Goal: Communication & Community: Answer question/provide support

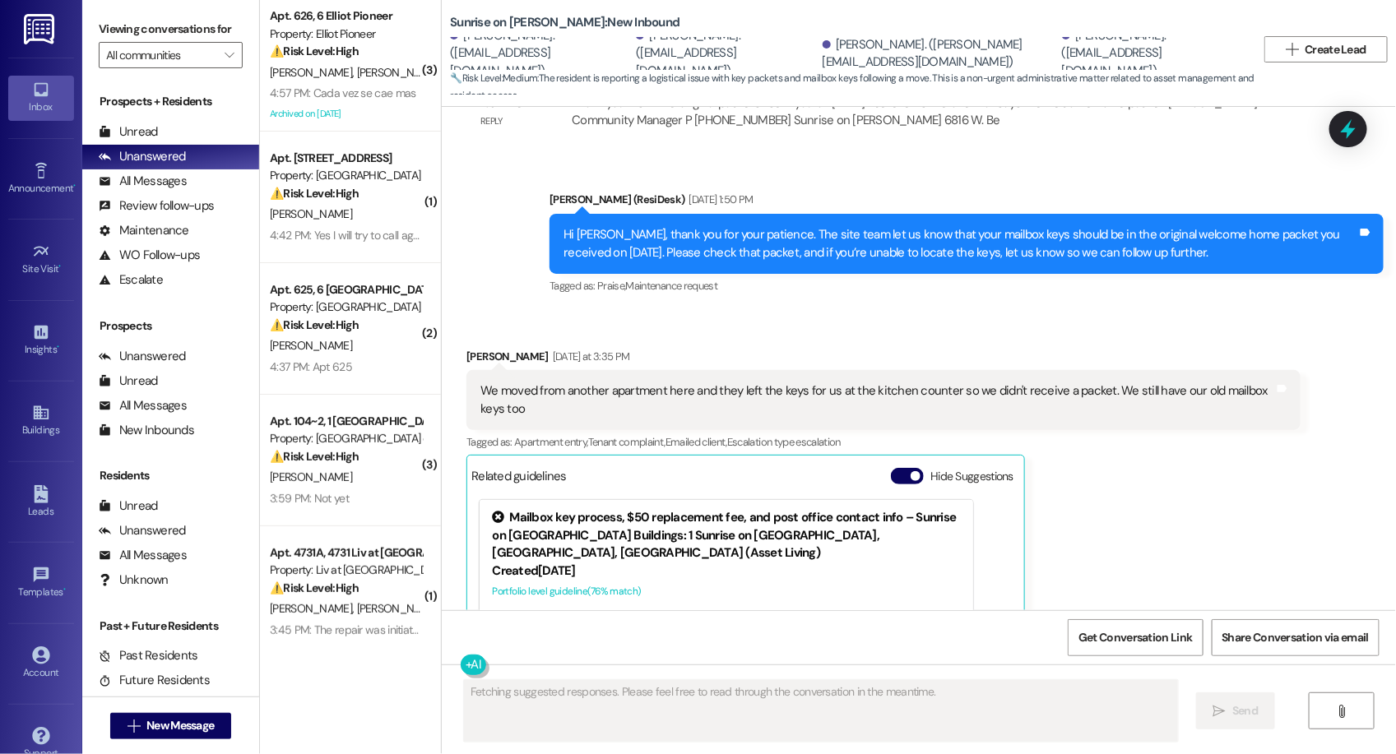
scroll to position [6337, 0]
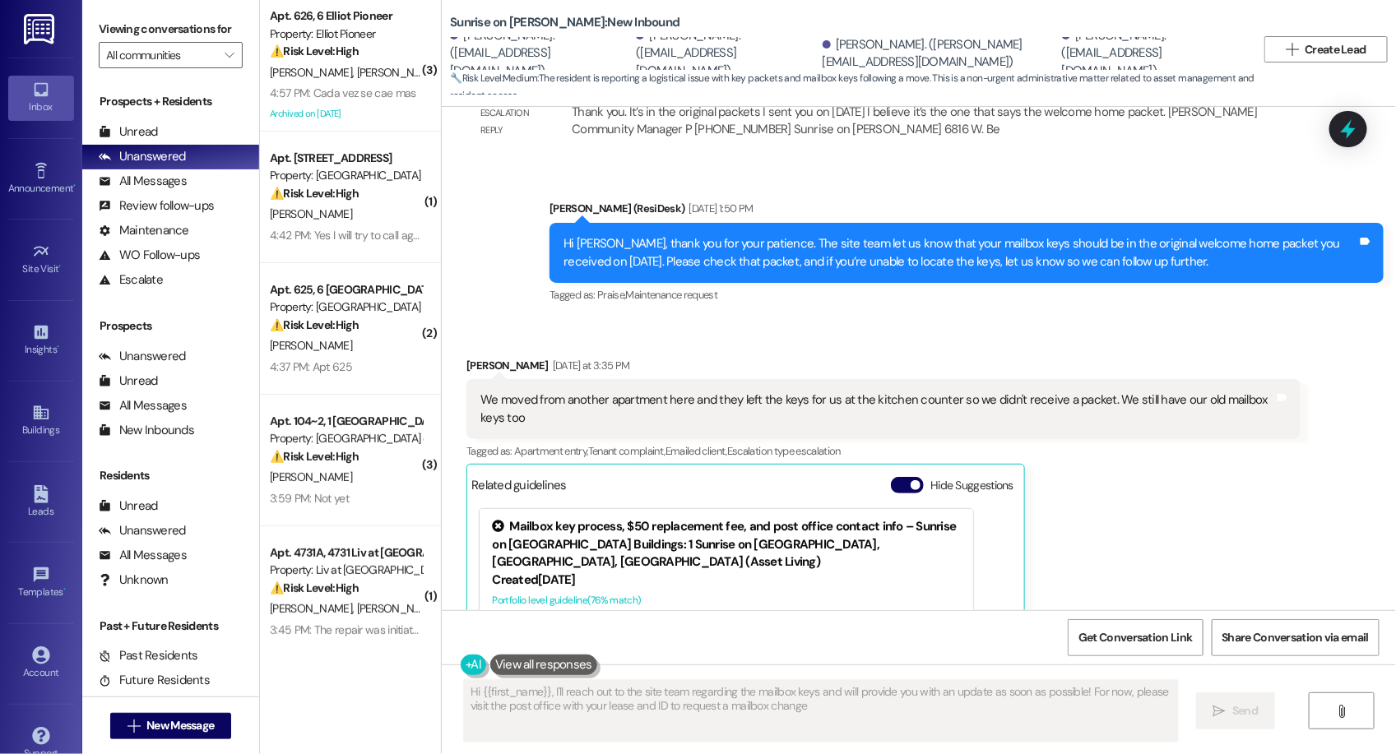
type textarea "Hi {{first_name}}, I'll reach out to the site team regarding the mailbox keys a…"
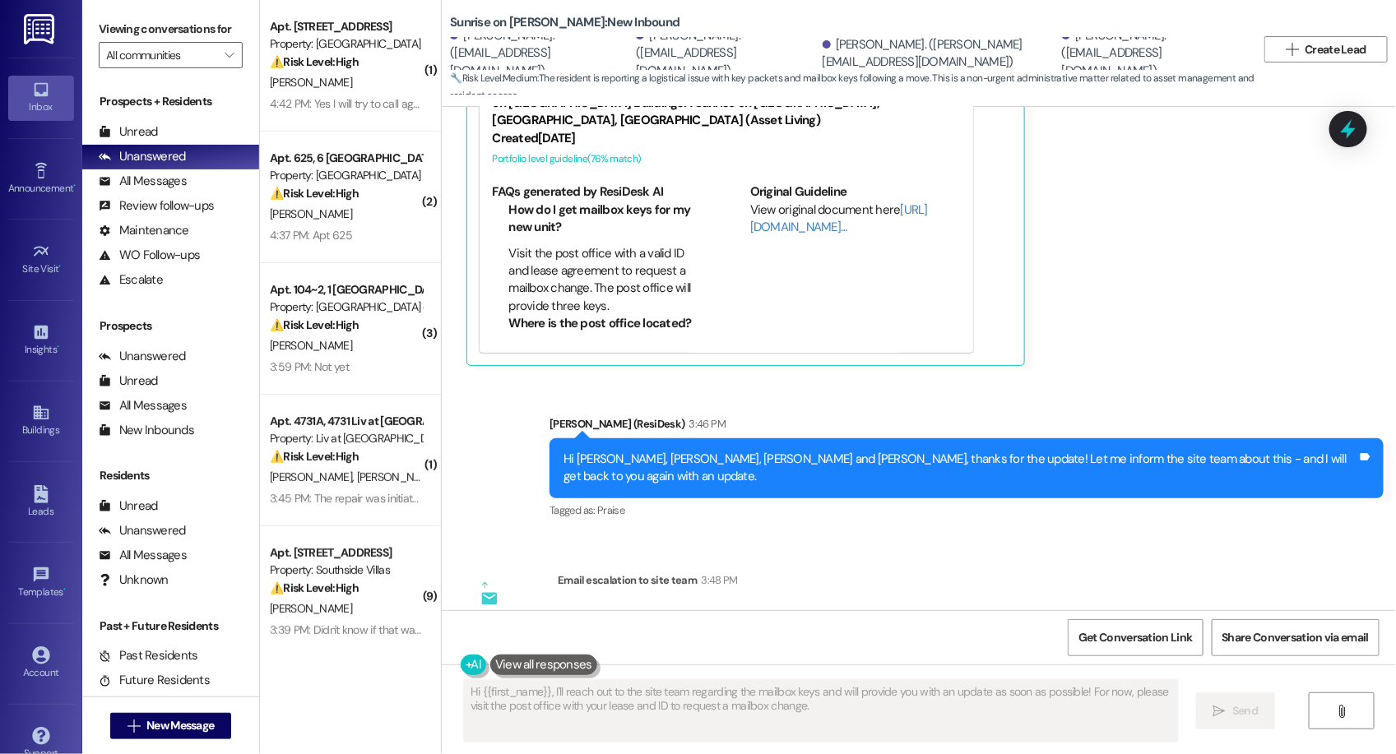
scroll to position [7000, 0]
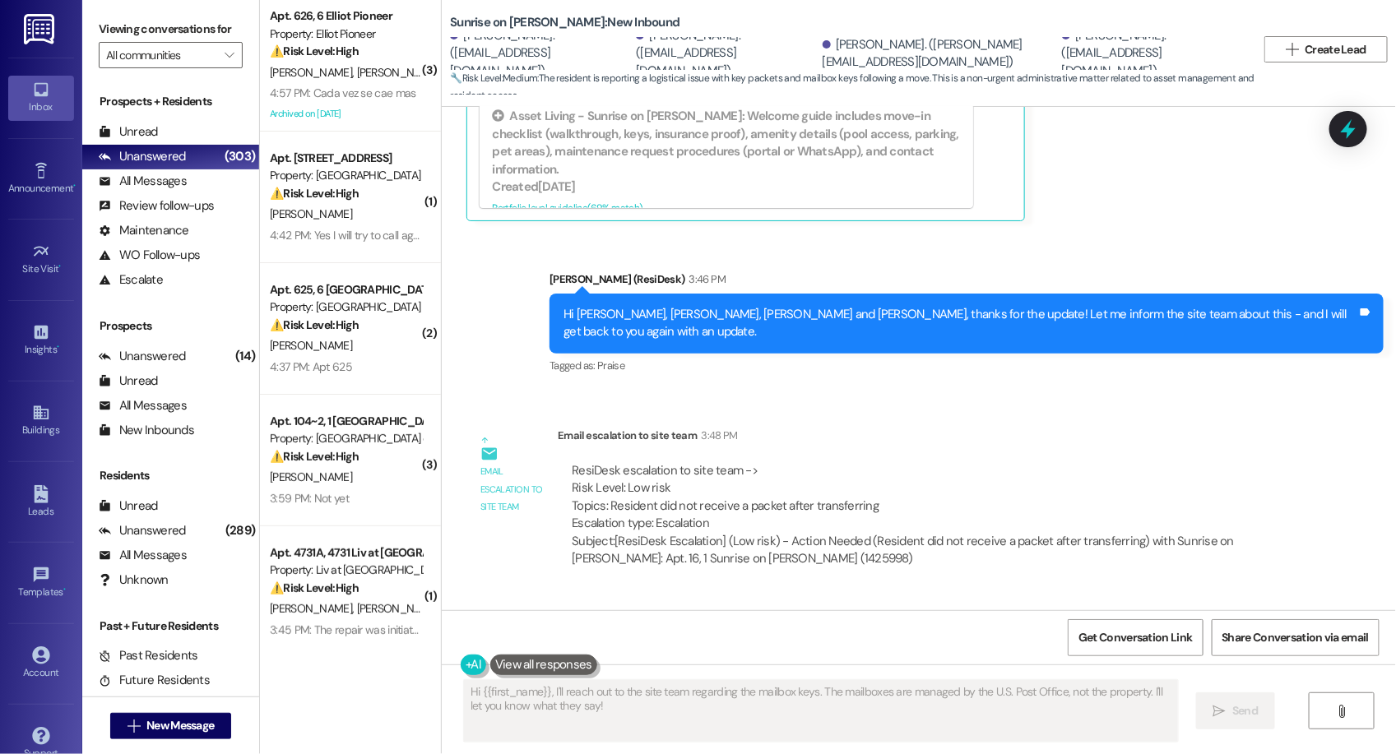
scroll to position [7000, 0]
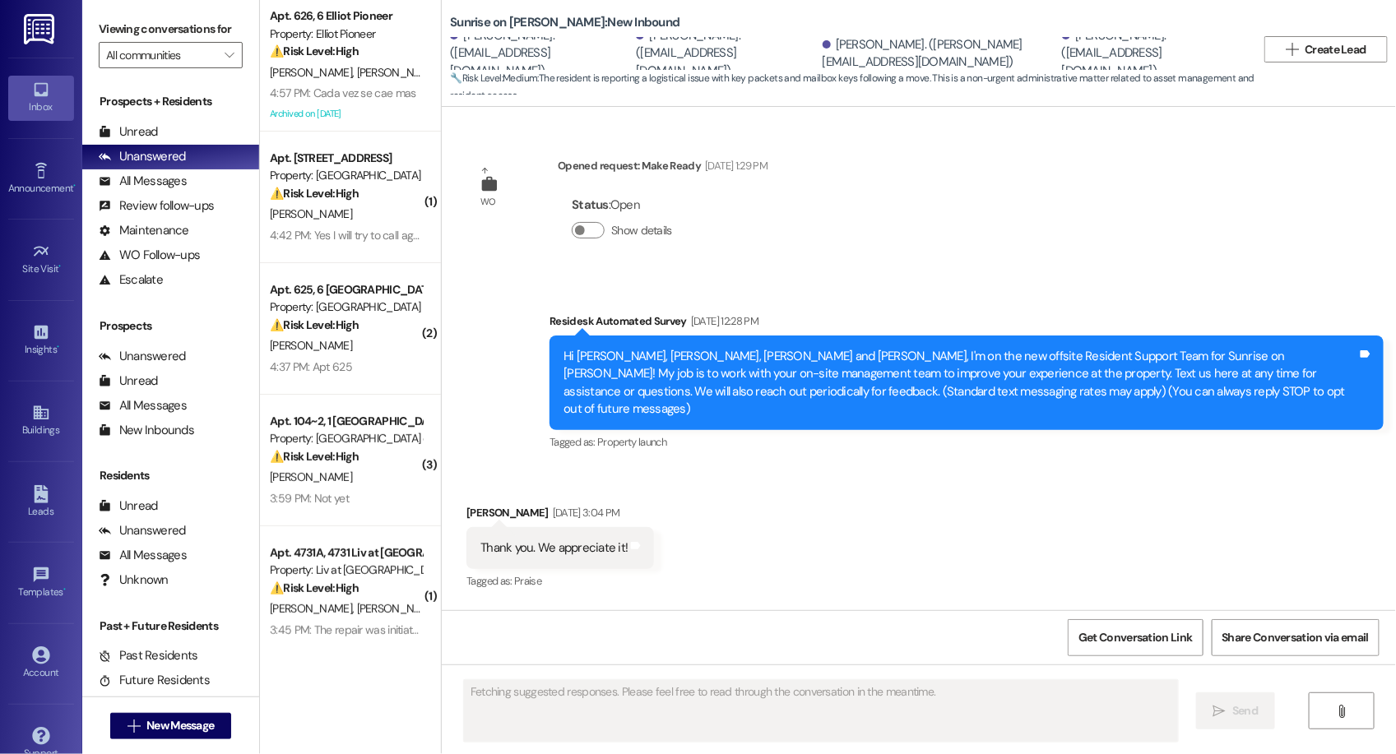
scroll to position [7000, 0]
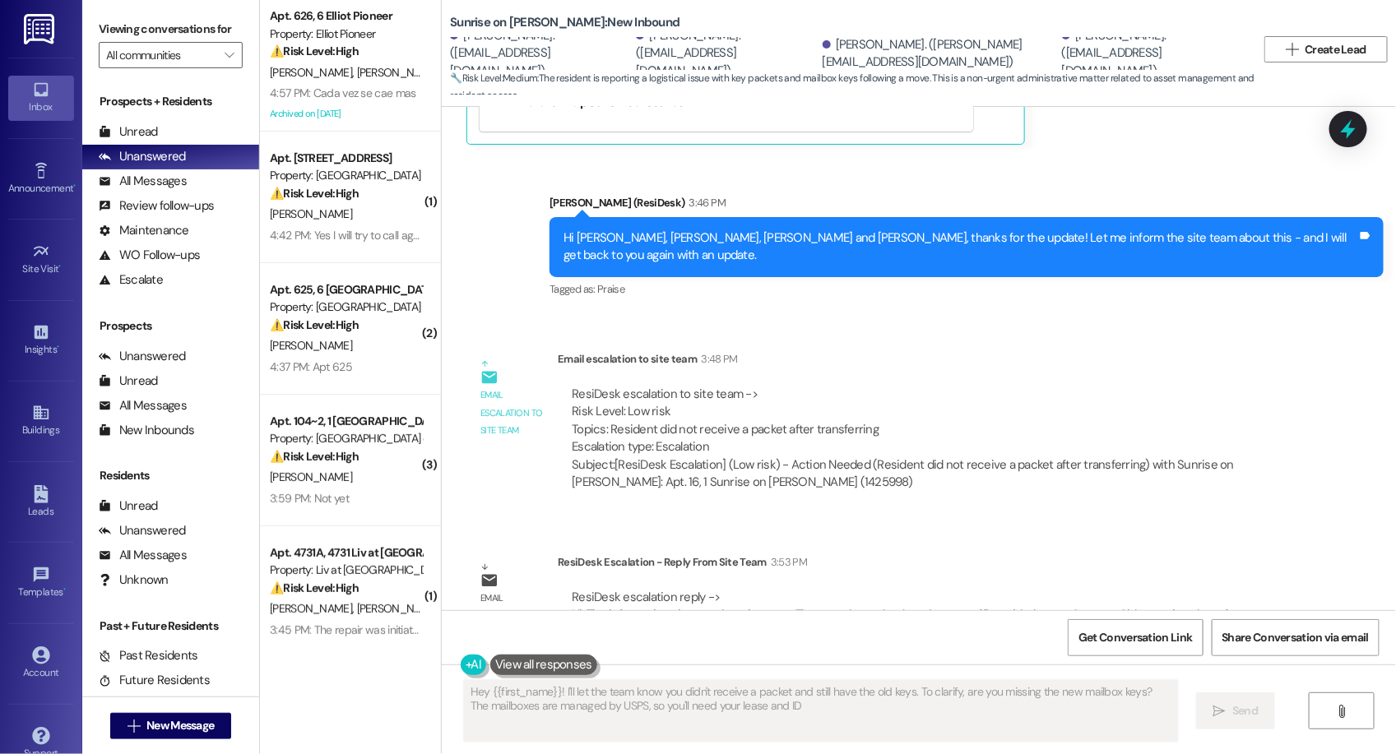
type textarea "Hey {{first_name}}! I'll let the team know you didn't receive a packet and stil…"
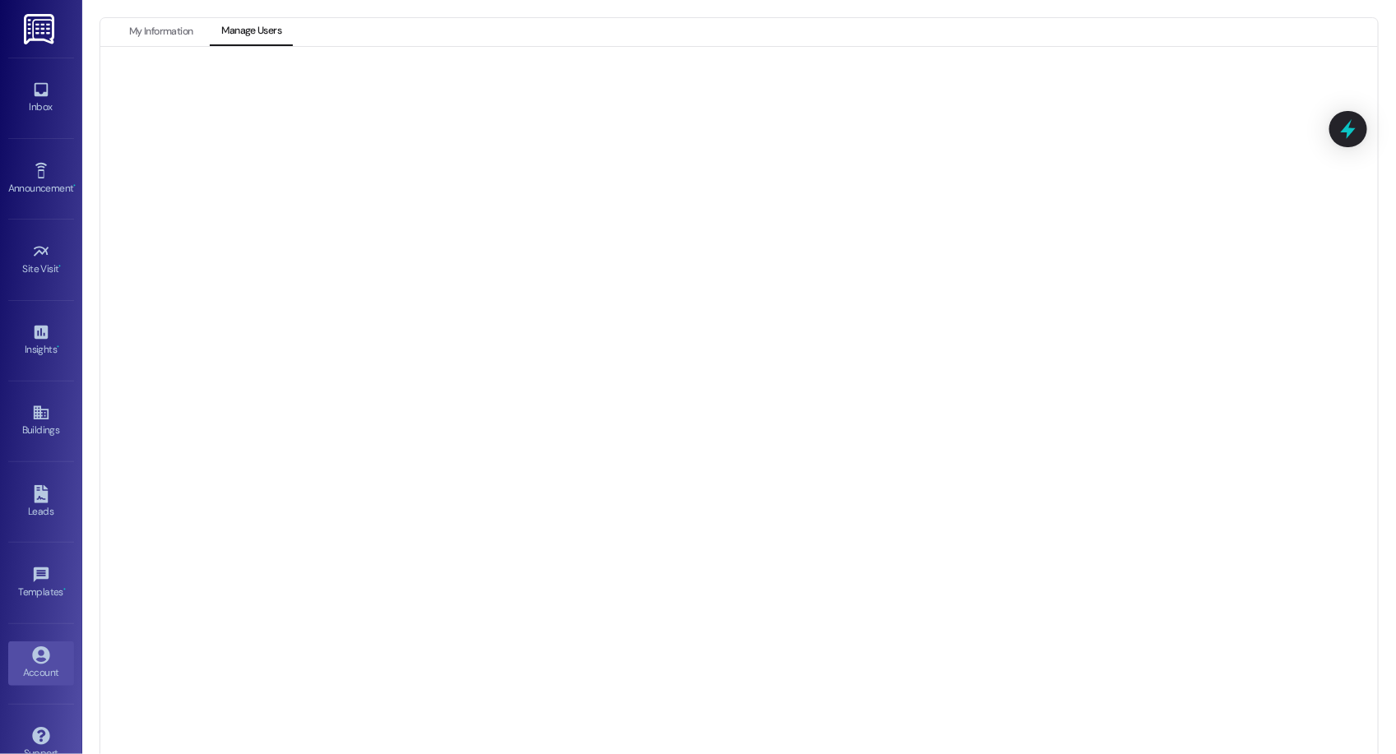
scroll to position [21, 0]
click at [152, 12] on button "My Information" at bounding box center [161, 11] width 86 height 28
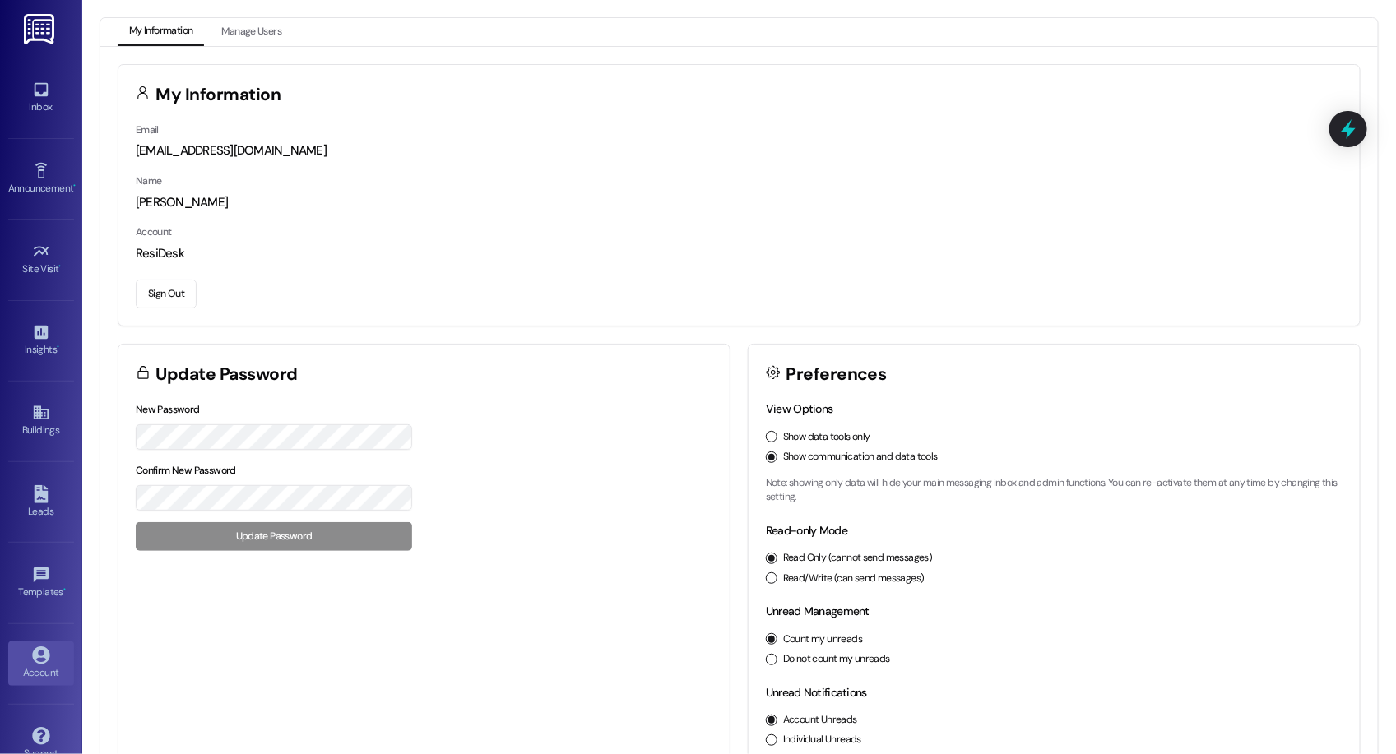
click at [176, 294] on button "Sign Out" at bounding box center [166, 294] width 61 height 29
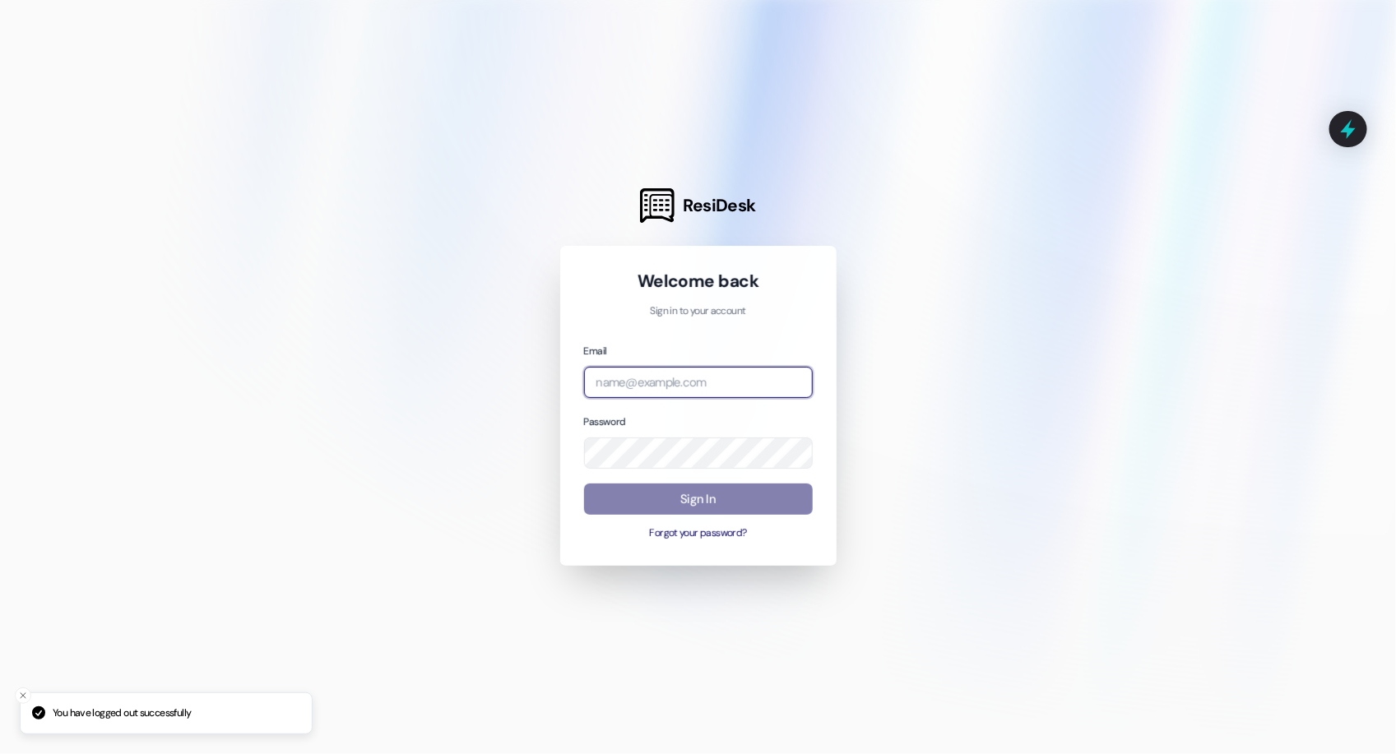
click at [693, 384] on input "email" at bounding box center [698, 383] width 229 height 32
click at [0, 754] on com-1password-button at bounding box center [0, 754] width 0 height 0
type input "[EMAIL_ADDRESS][DOMAIN_NAME]"
